Goal: Register for event/course

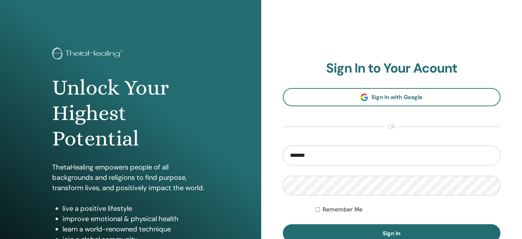
type input "**********"
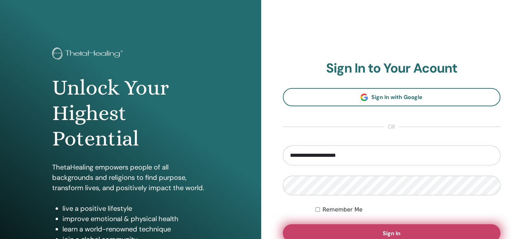
click at [400, 231] on button "Sign In" at bounding box center [392, 233] width 218 height 18
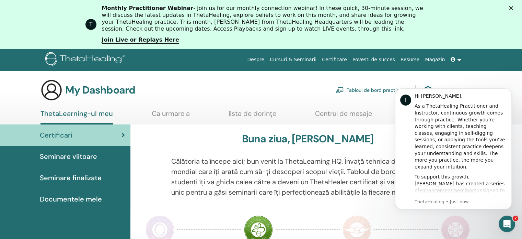
click at [318, 161] on p "Călătoria ta începe aici; bun venit la ThetaLearning HQ. Învață tehnica de renu…" at bounding box center [307, 176] width 273 height 41
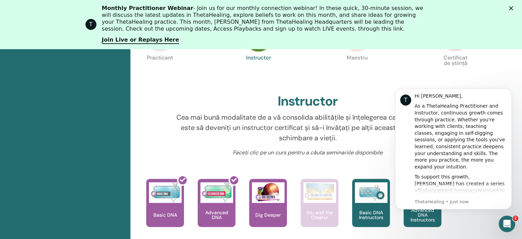
scroll to position [235, 0]
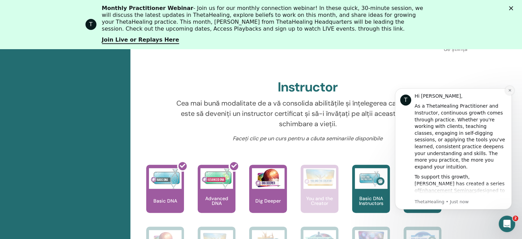
click at [510, 88] on icon "Dismiss notification" at bounding box center [510, 90] width 4 height 4
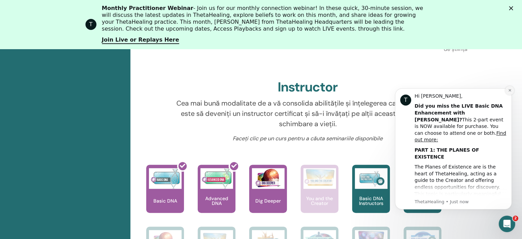
click at [512, 90] on button "Dismiss notification" at bounding box center [509, 90] width 9 height 9
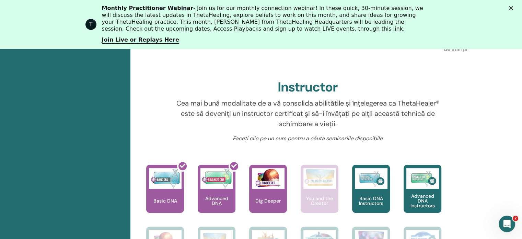
click at [513, 9] on icon "Close" at bounding box center [511, 8] width 4 height 4
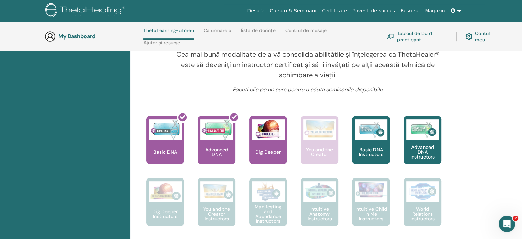
click at [311, 62] on p "Cea mai bună modalitate de a vă consolida abilitățile și înțelegerea ca ThetaHe…" at bounding box center [307, 64] width 273 height 31
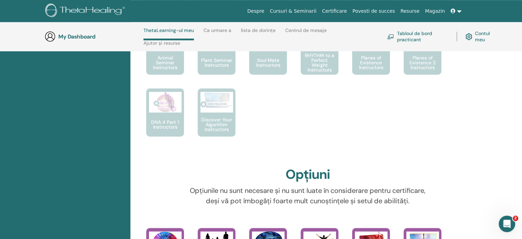
scroll to position [578, 0]
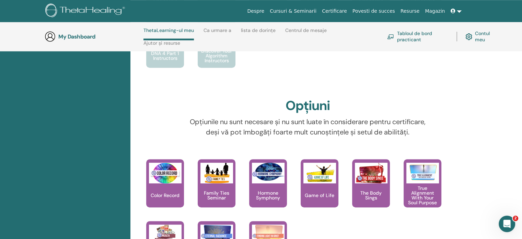
click at [484, 36] on link "Contul meu" at bounding box center [481, 36] width 32 height 15
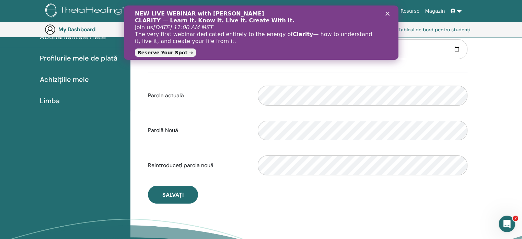
scroll to position [118, 0]
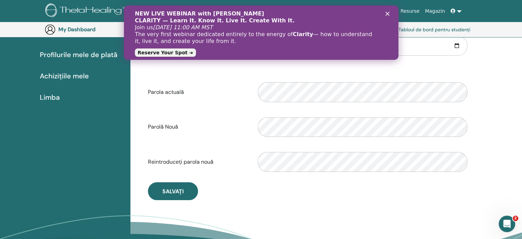
click at [386, 12] on icon "Close" at bounding box center [387, 14] width 4 height 4
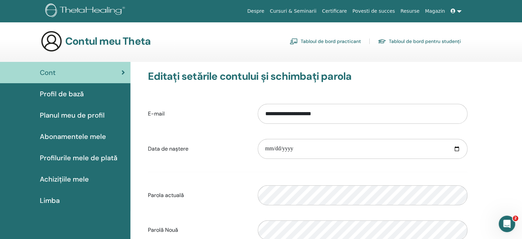
scroll to position [84, 0]
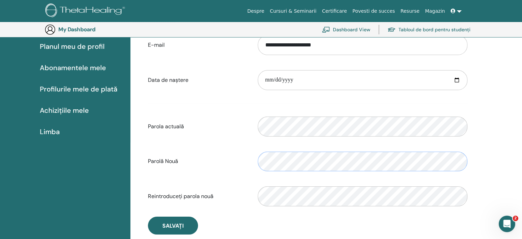
click at [250, 157] on div "Parolă Nouă Parola de verificare nepotrivită" at bounding box center [308, 162] width 330 height 30
click at [235, 95] on form "**********" at bounding box center [307, 120] width 319 height 181
click at [440, 30] on link "Tabloul de bord pentru studenți" at bounding box center [428, 29] width 83 height 15
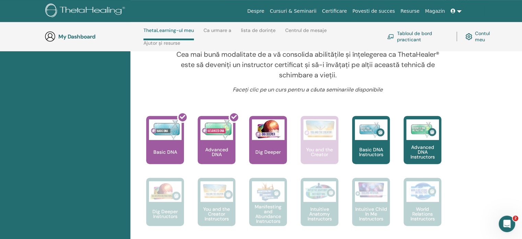
scroll to position [200, 0]
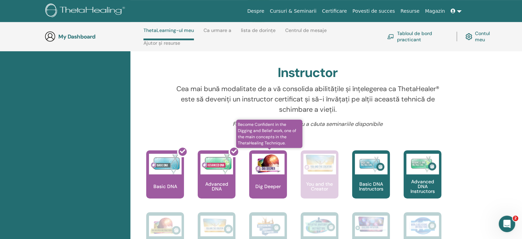
click at [265, 185] on p "Dig Deeper" at bounding box center [268, 186] width 31 height 5
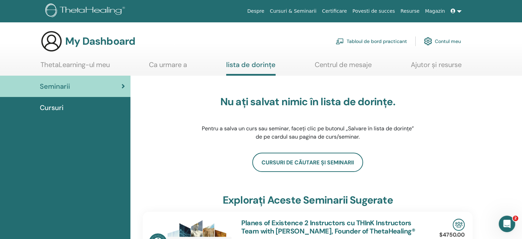
click at [452, 40] on link "Contul meu" at bounding box center [442, 41] width 37 height 15
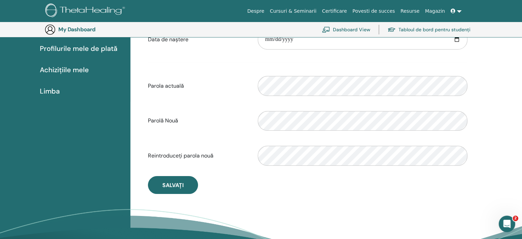
scroll to position [187, 0]
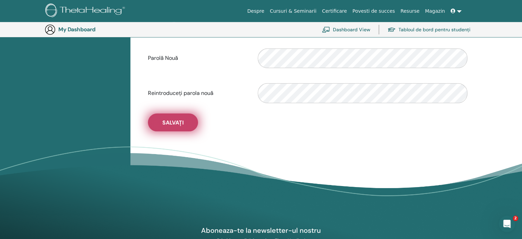
click at [186, 120] on button "Salvați" at bounding box center [173, 122] width 50 height 18
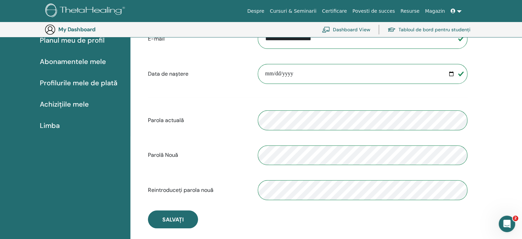
scroll to position [0, 0]
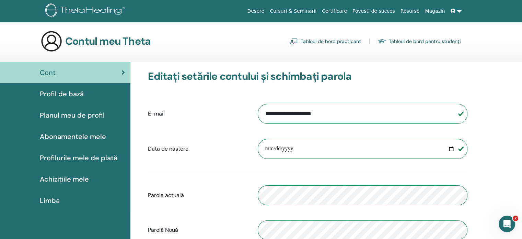
click at [66, 96] on span "Profil de bază" at bounding box center [62, 94] width 44 height 10
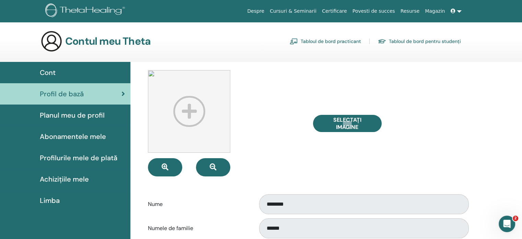
click at [58, 178] on span "Achizițiile mele" at bounding box center [64, 179] width 49 height 10
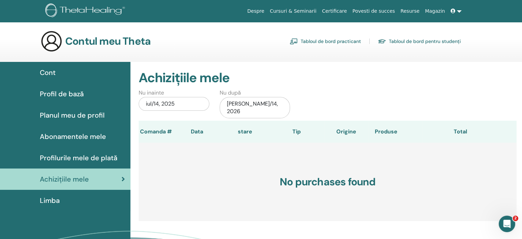
click at [339, 41] on link "Tabloul de bord practicant" at bounding box center [325, 41] width 71 height 11
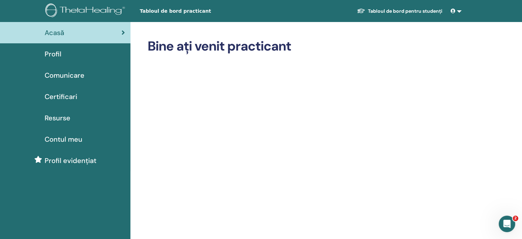
click at [55, 138] on span "Contul meu" at bounding box center [64, 139] width 38 height 10
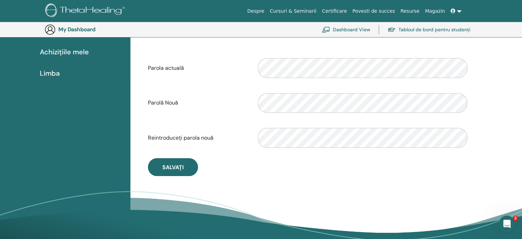
scroll to position [152, 0]
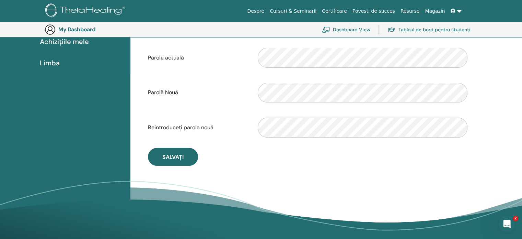
click at [267, 10] on link "Despre" at bounding box center [255, 11] width 23 height 13
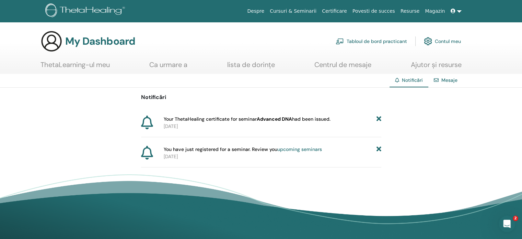
click at [450, 79] on link "Mesaje" at bounding box center [449, 80] width 16 height 6
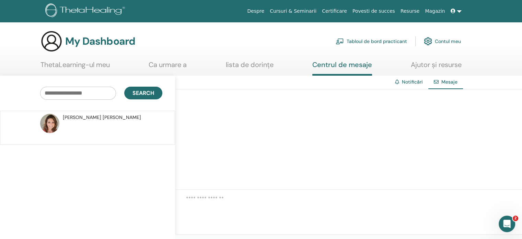
click at [350, 66] on link "Centrul de mesaje" at bounding box center [342, 67] width 60 height 15
click at [247, 65] on link "lista de dorințe" at bounding box center [250, 66] width 48 height 13
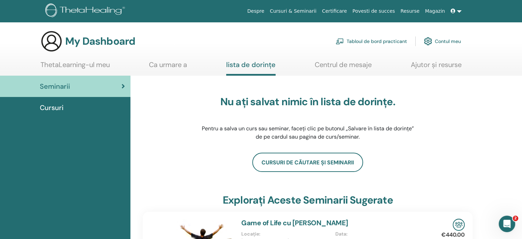
click at [179, 66] on link "Ca urmare a" at bounding box center [168, 66] width 38 height 13
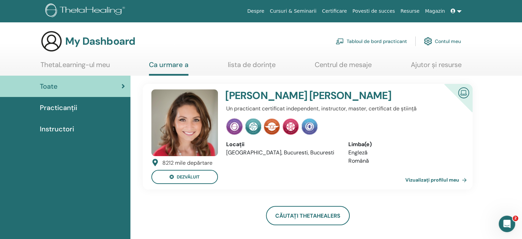
click at [71, 63] on link "ThetaLearning-ul meu" at bounding box center [74, 66] width 69 height 13
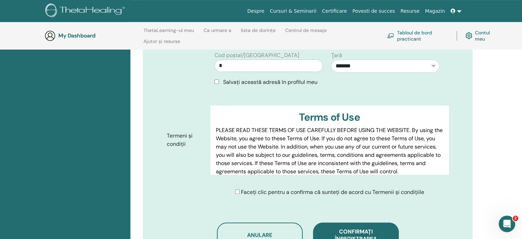
scroll to position [336, 0]
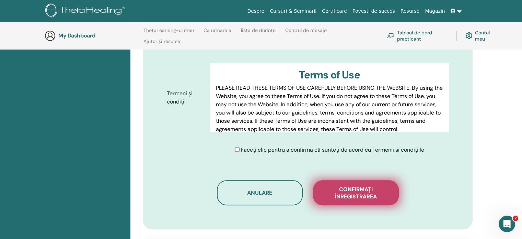
click at [345, 185] on span "Confirmați înregistrarea" at bounding box center [356, 192] width 69 height 14
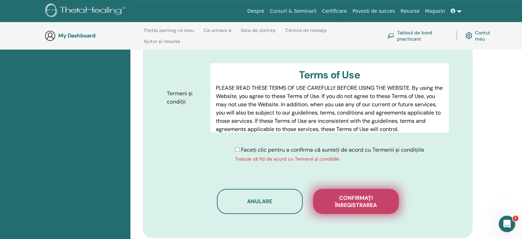
click at [358, 194] on span "Confirmați înregistrarea" at bounding box center [356, 201] width 69 height 14
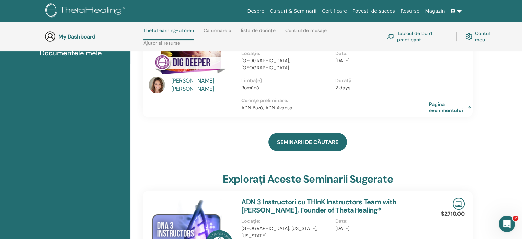
scroll to position [132, 0]
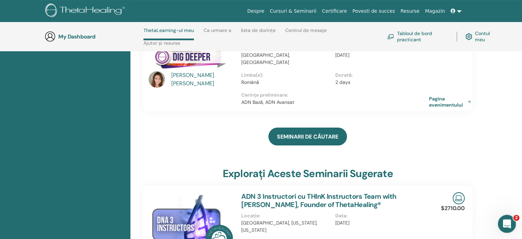
click at [508, 221] on icon "Open Intercom Messenger" at bounding box center [505, 222] width 11 height 11
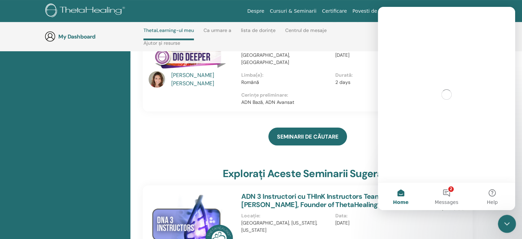
scroll to position [0, 0]
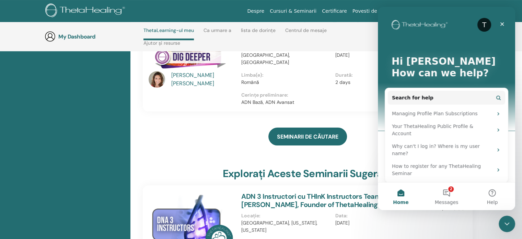
click at [329, 98] on p "ADN Bază, ADN Avansat" at bounding box center [335, 101] width 188 height 7
click at [504, 24] on icon "Close" at bounding box center [501, 23] width 5 height 5
